Goal: Information Seeking & Learning: Learn about a topic

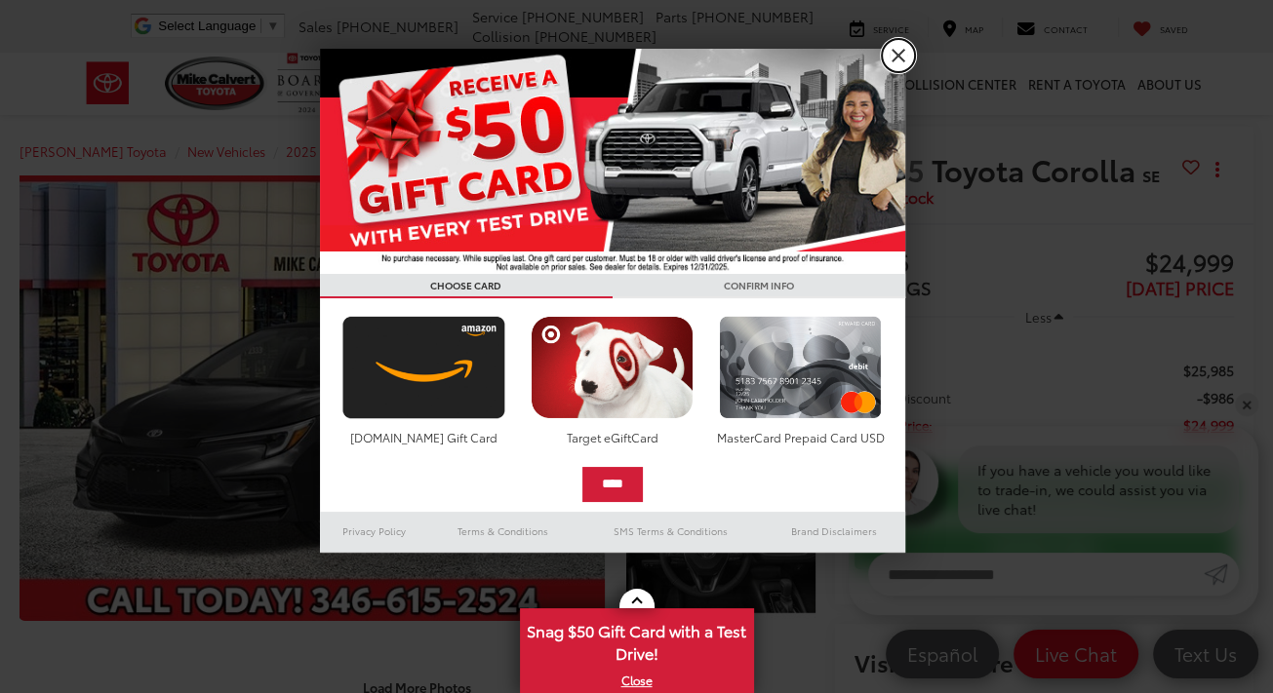
click at [896, 56] on link "X" at bounding box center [898, 55] width 33 height 33
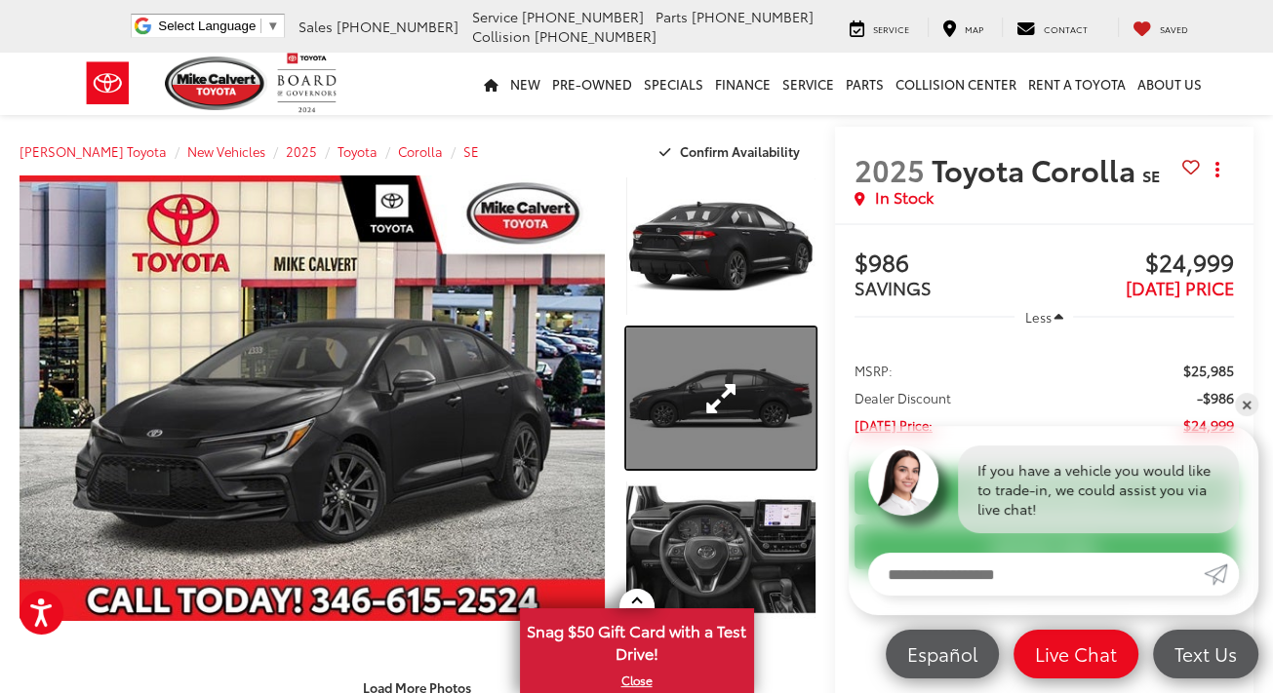
click at [700, 395] on link "Expand Photo 2" at bounding box center [720, 398] width 188 height 141
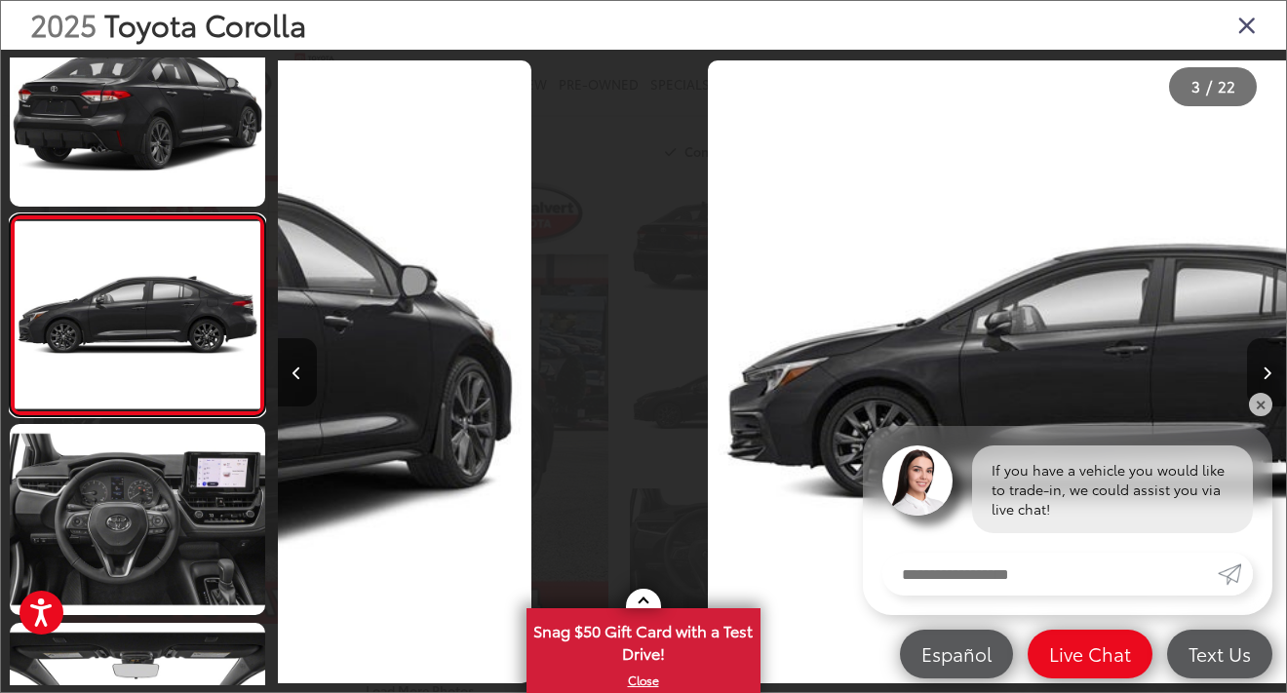
scroll to position [0, 2018]
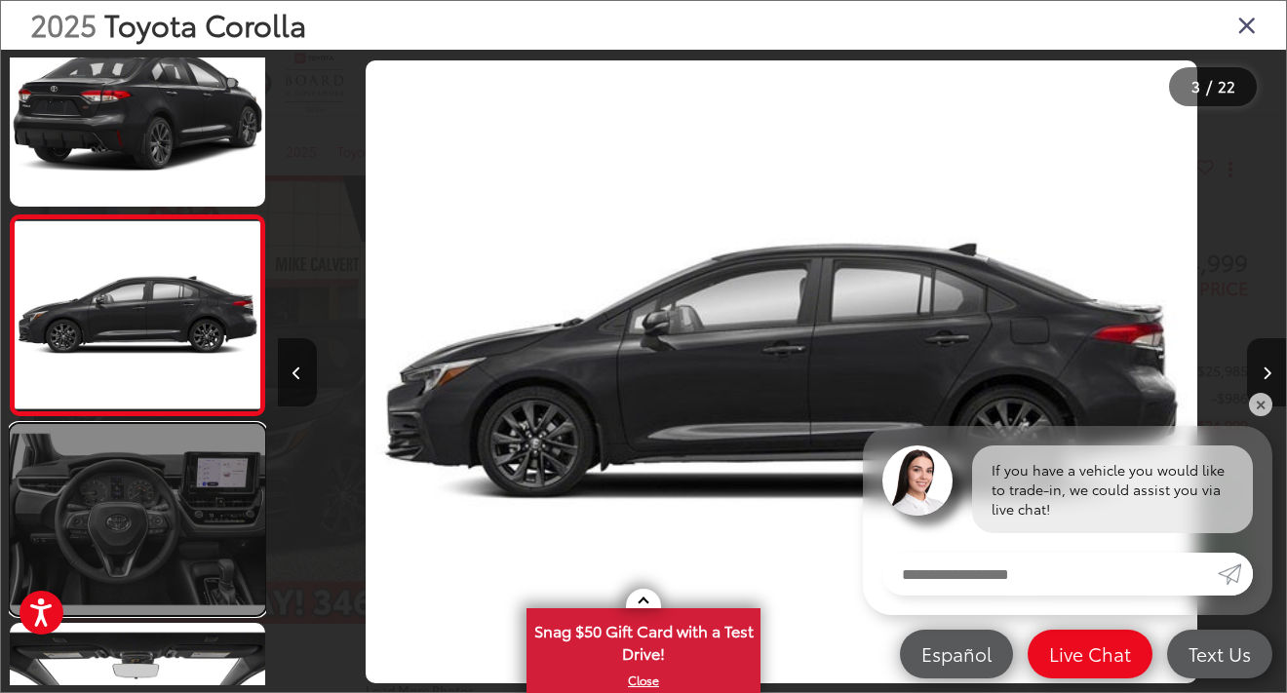
click at [179, 463] on link at bounding box center [138, 519] width 256 height 191
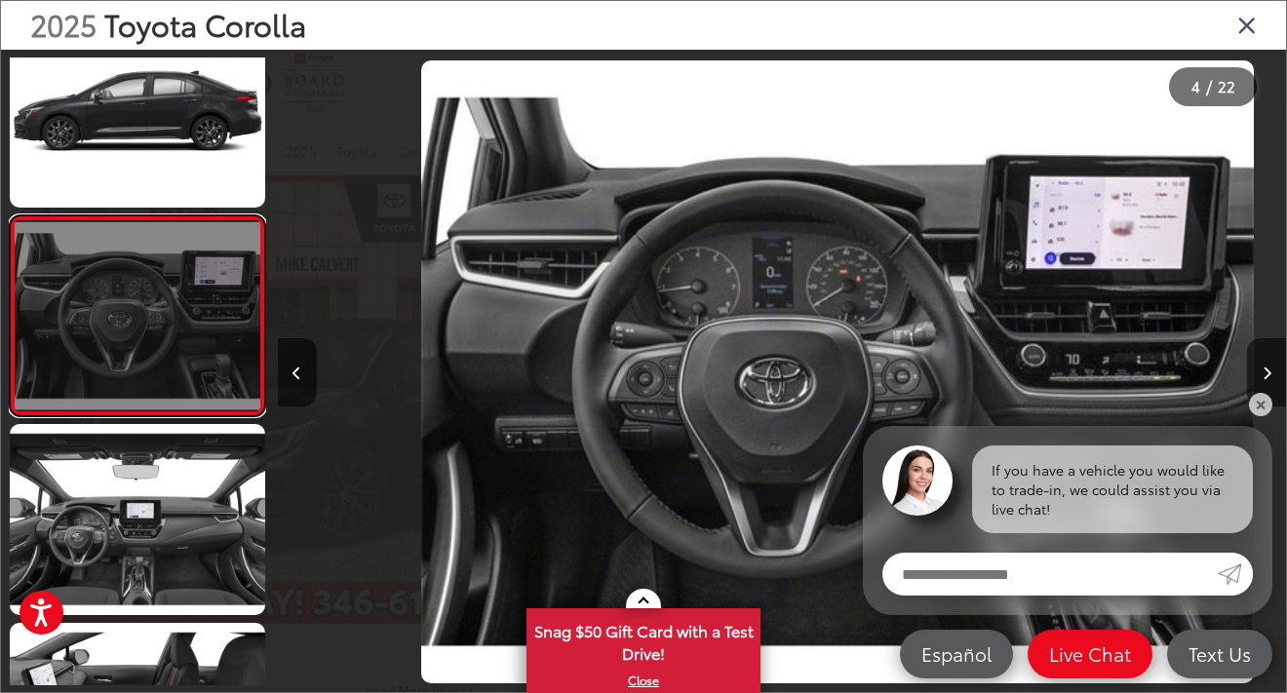
scroll to position [0, 3027]
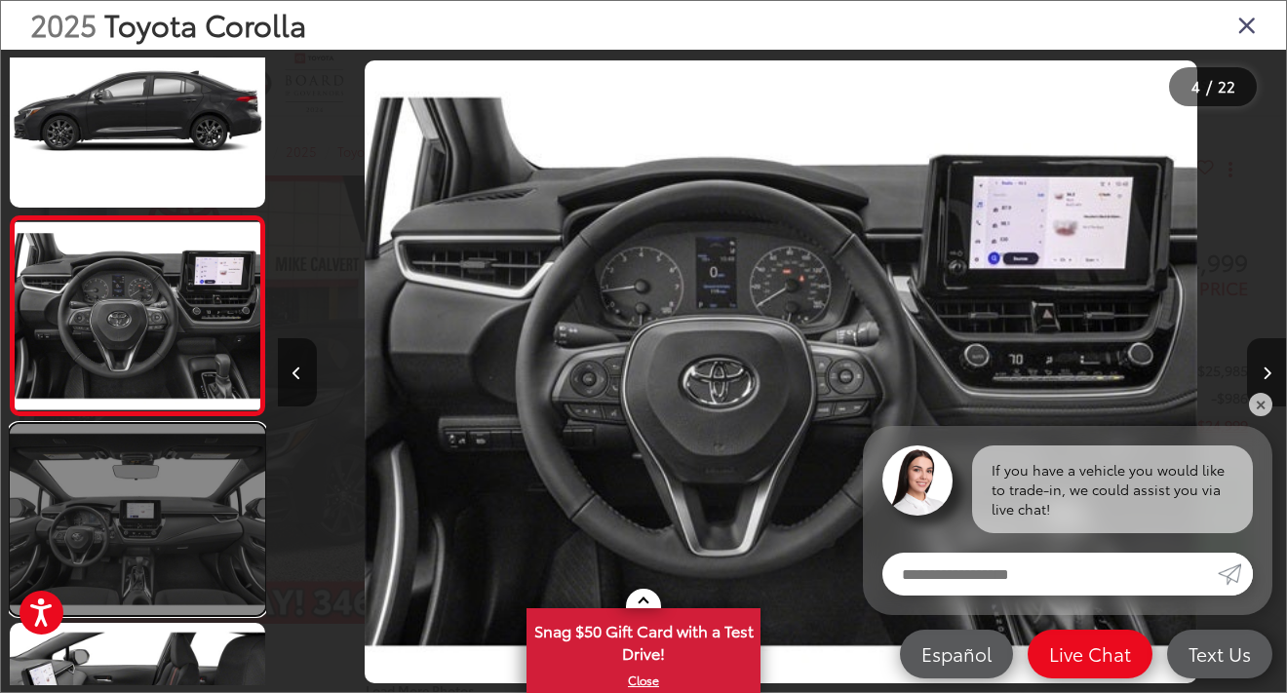
click at [143, 578] on link at bounding box center [138, 519] width 256 height 191
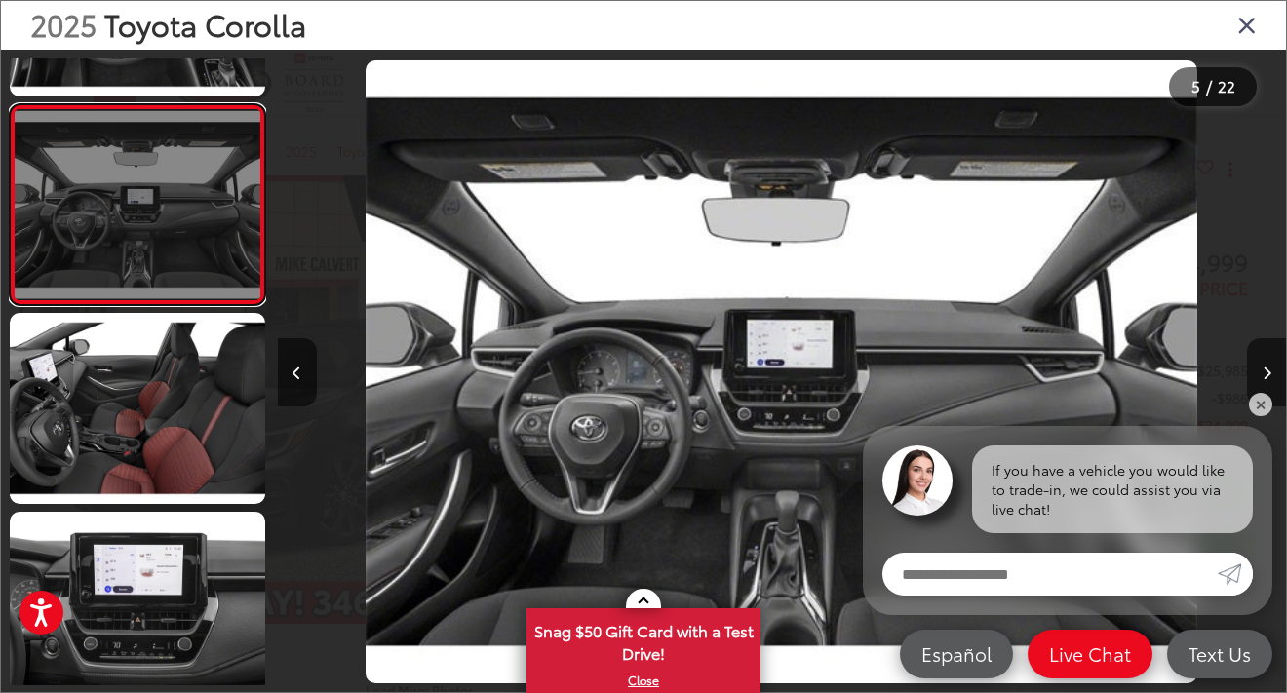
scroll to position [751, 0]
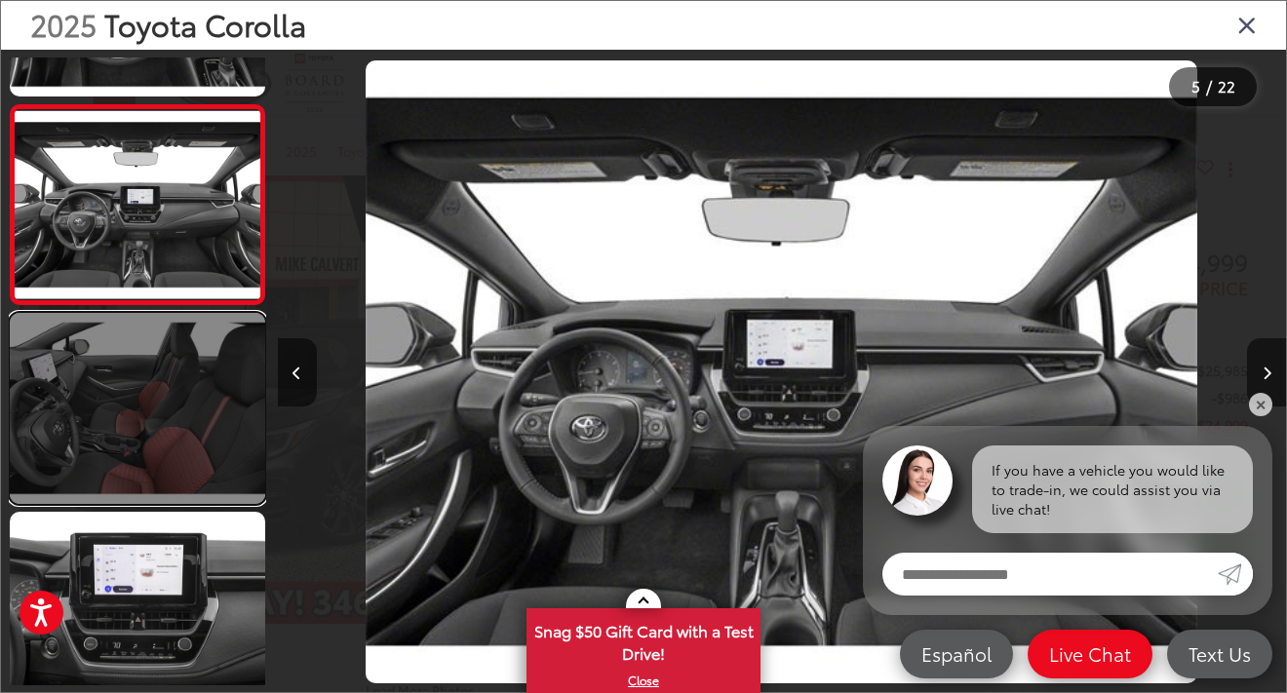
click at [150, 436] on link at bounding box center [138, 408] width 256 height 191
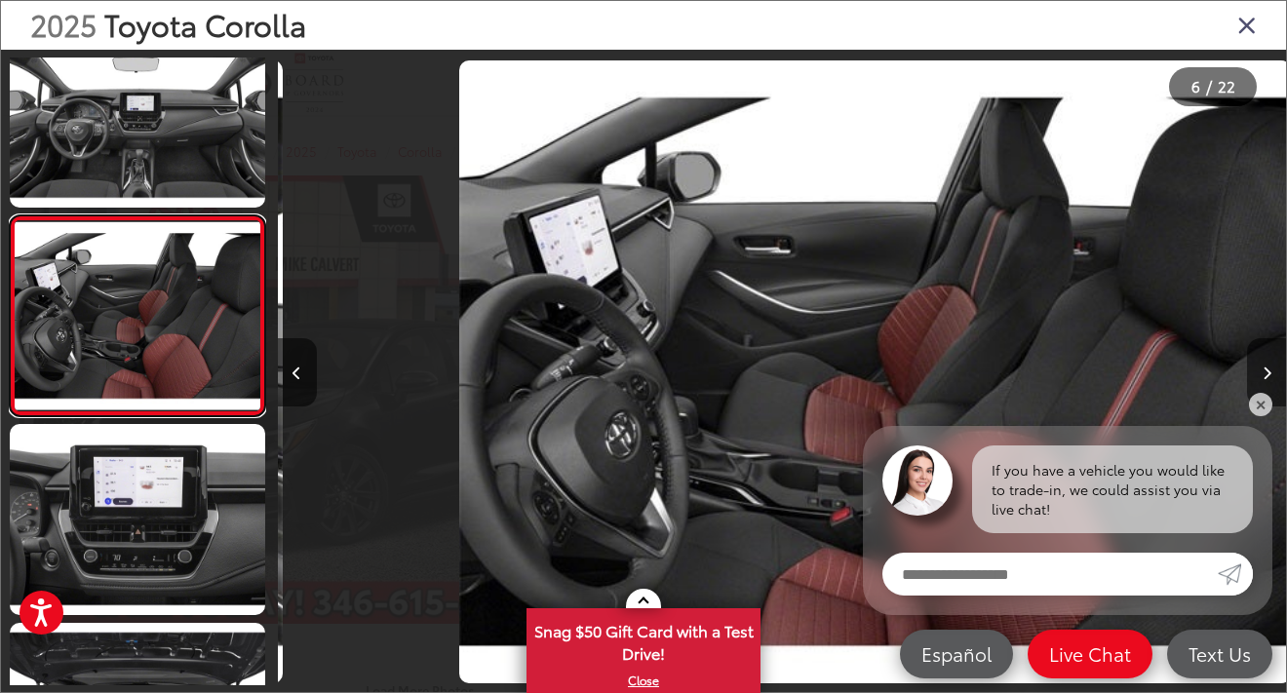
scroll to position [0, 5045]
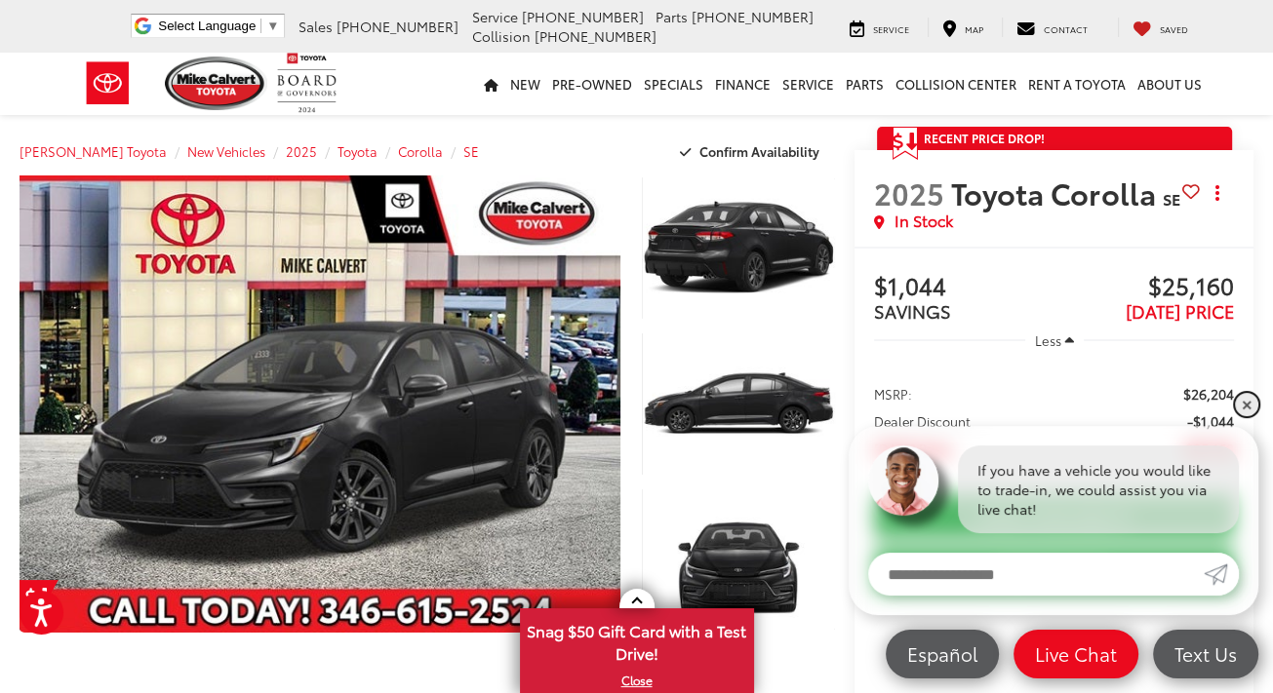
click at [1248, 394] on link "✕" at bounding box center [1246, 404] width 23 height 23
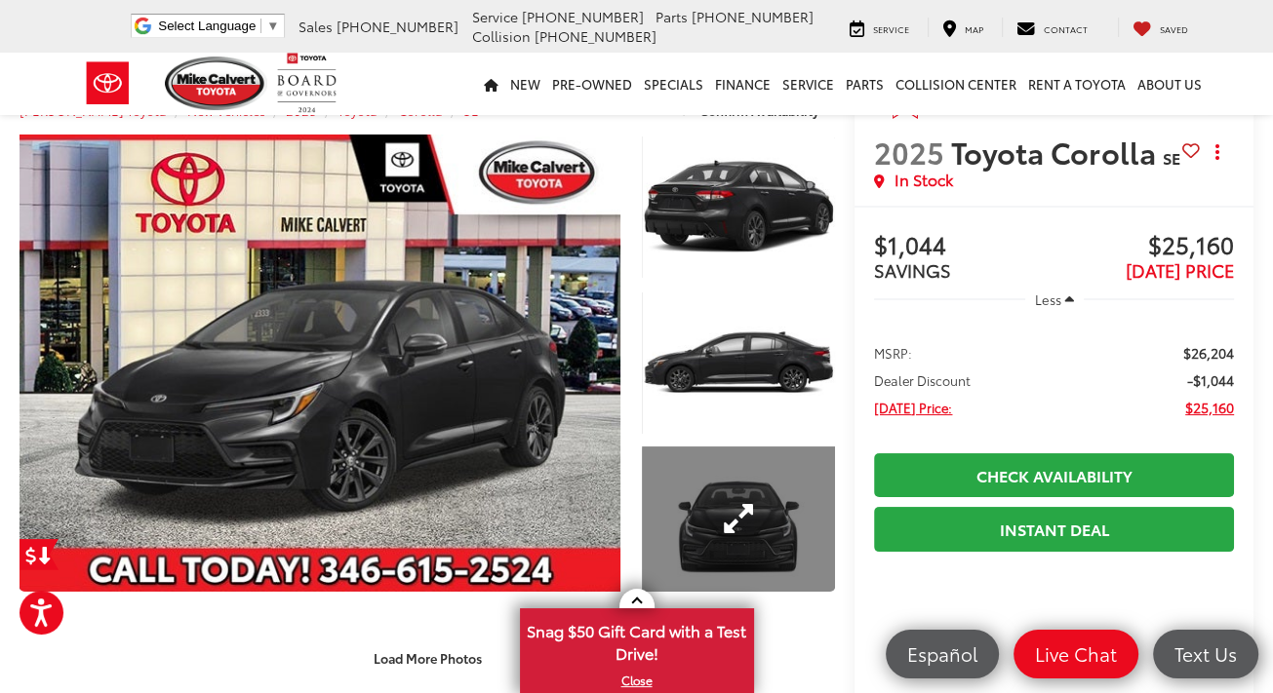
scroll to position [40, 0]
